Goal: Navigation & Orientation: Find specific page/section

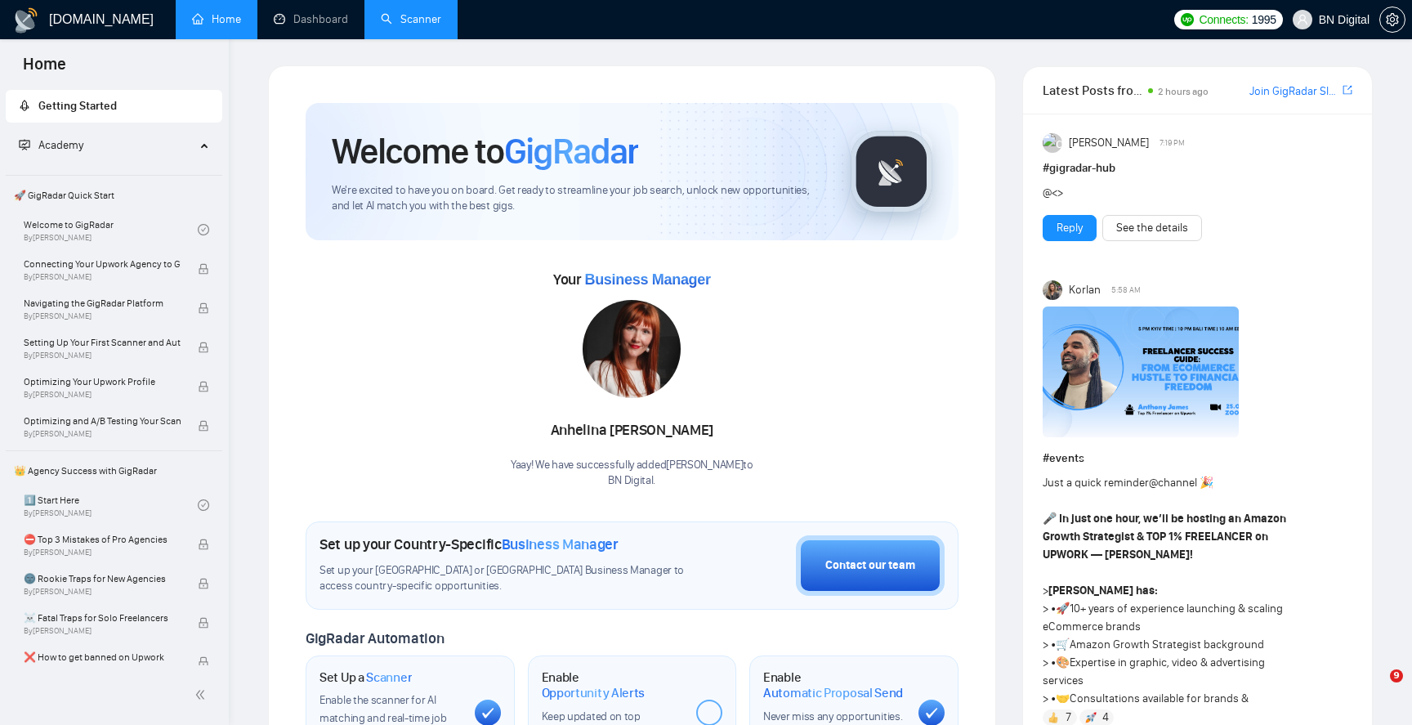
click at [430, 12] on link "Scanner" at bounding box center [411, 19] width 60 height 14
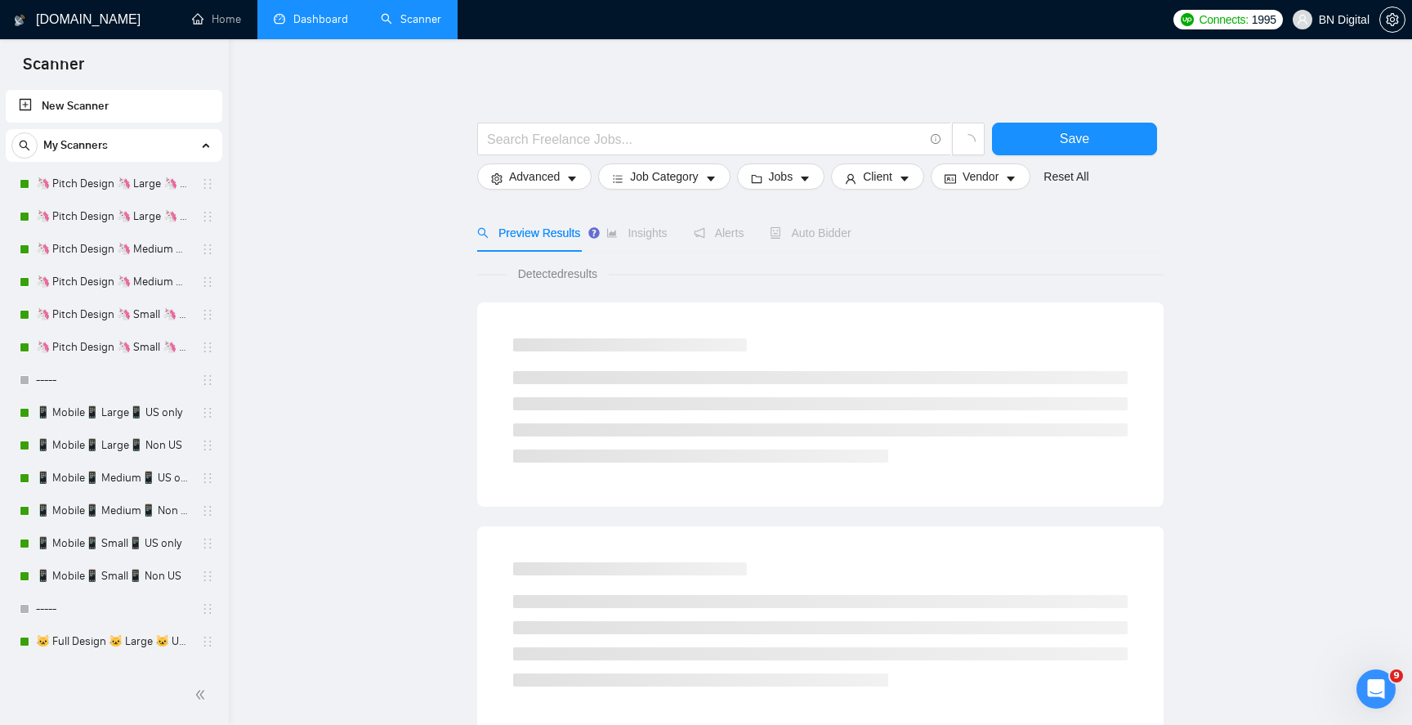
click at [324, 26] on link "Dashboard" at bounding box center [311, 19] width 74 height 14
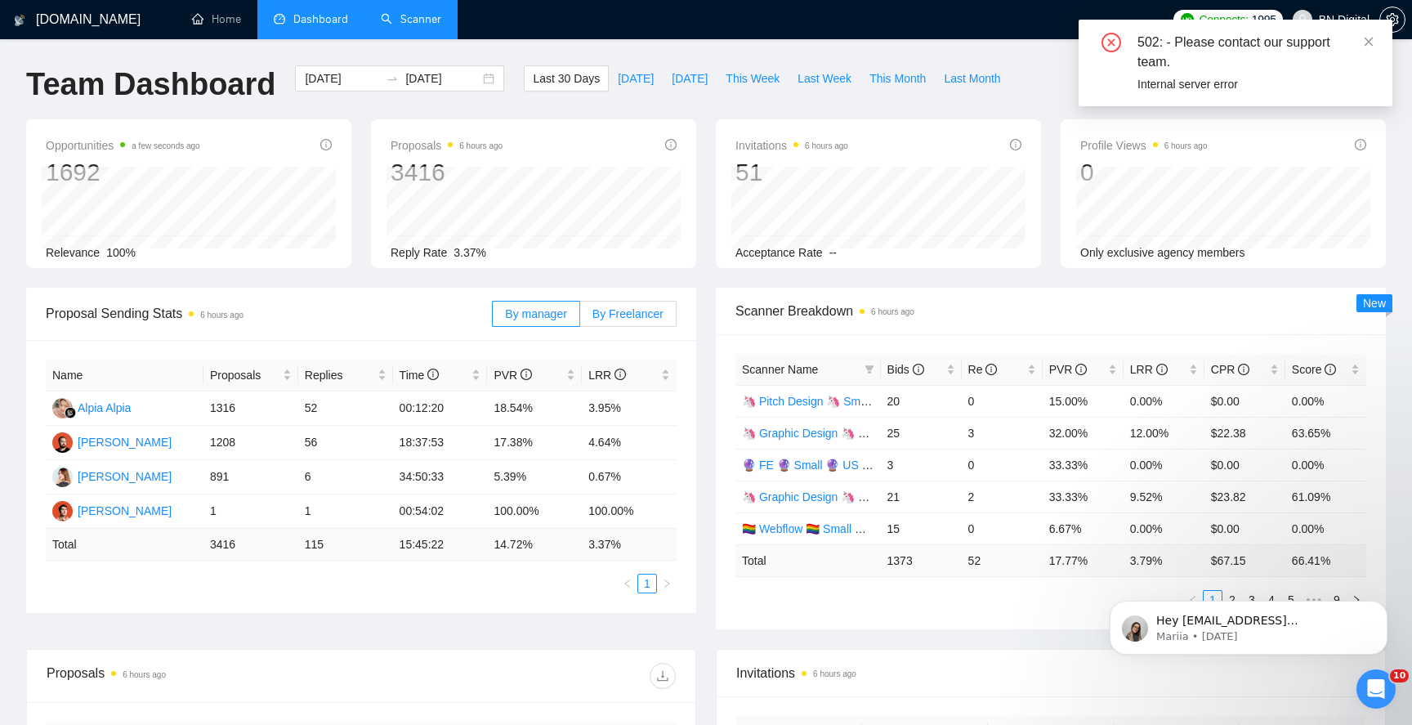
click at [603, 316] on span "By Freelancer" at bounding box center [628, 313] width 71 height 13
click at [580, 318] on input "By Freelancer" at bounding box center [580, 318] width 0 height 0
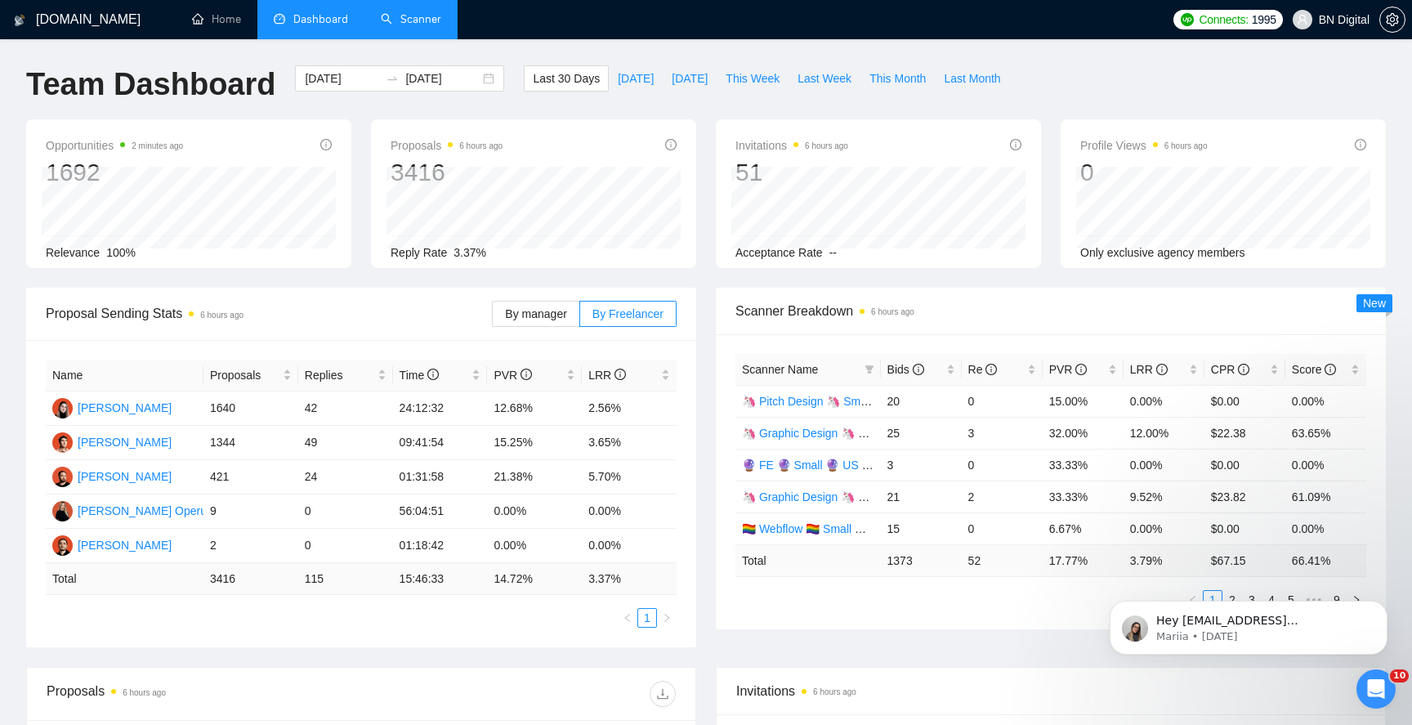
click at [711, 549] on div "Scanner Breakdown 6 hours ago Scanner Name Bids Re PVR LRR CPR Score 🦄 Pitch De…" at bounding box center [1051, 459] width 690 height 342
